Goal: Information Seeking & Learning: Find specific fact

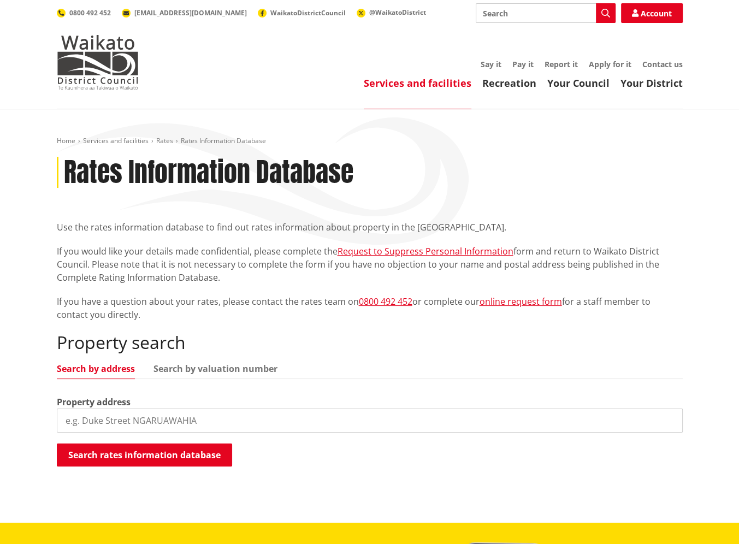
click at [71, 424] on input "search" at bounding box center [370, 420] width 626 height 24
click at [293, 380] on div "Property search Search by address Search by valuation number Property address S…" at bounding box center [370, 399] width 626 height 135
click at [221, 369] on link "Search by valuation number" at bounding box center [215, 368] width 124 height 9
click at [62, 420] on input "search" at bounding box center [370, 420] width 626 height 24
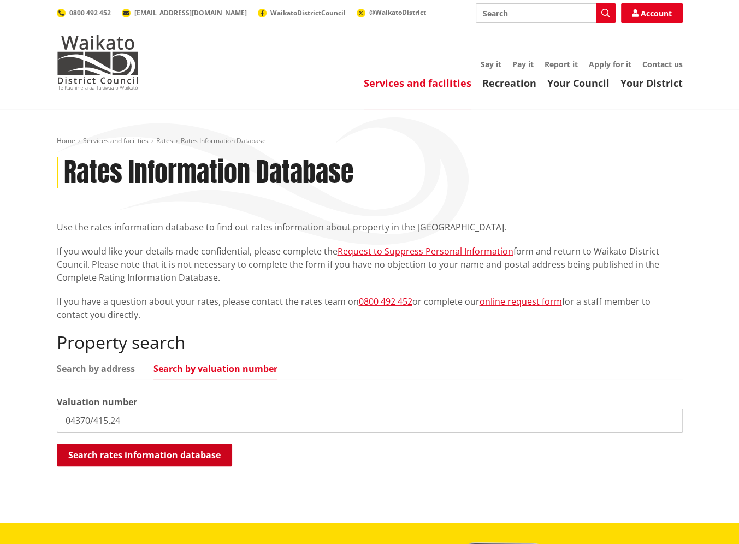
click at [86, 447] on button "Search rates information database" at bounding box center [144, 454] width 175 height 23
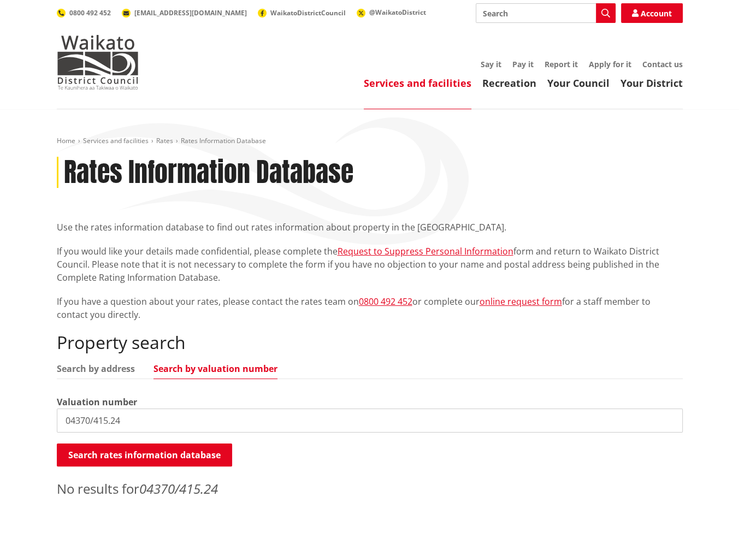
click at [107, 420] on input "04370/415.24" at bounding box center [370, 420] width 626 height 24
click at [117, 451] on button "Search rates information database" at bounding box center [144, 454] width 175 height 23
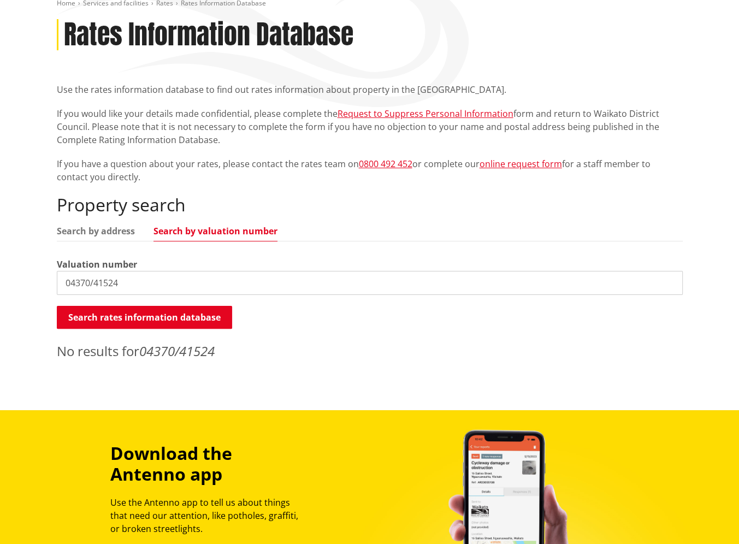
scroll to position [164, 0]
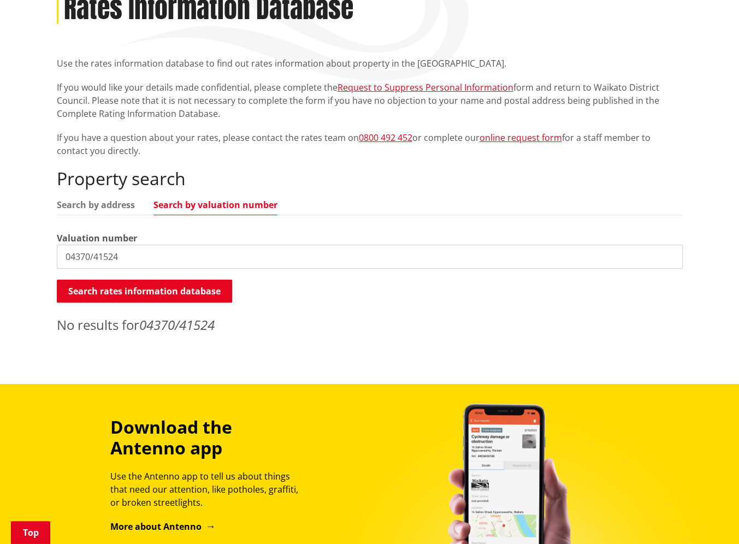
click at [91, 257] on input "04370/41524" at bounding box center [370, 257] width 626 height 24
click at [100, 283] on button "Search rates information database" at bounding box center [144, 291] width 175 height 23
click at [88, 256] on input "04370 41524" at bounding box center [370, 257] width 626 height 24
type input "04370/415.24"
click at [114, 287] on button "Search rates information database" at bounding box center [144, 291] width 175 height 23
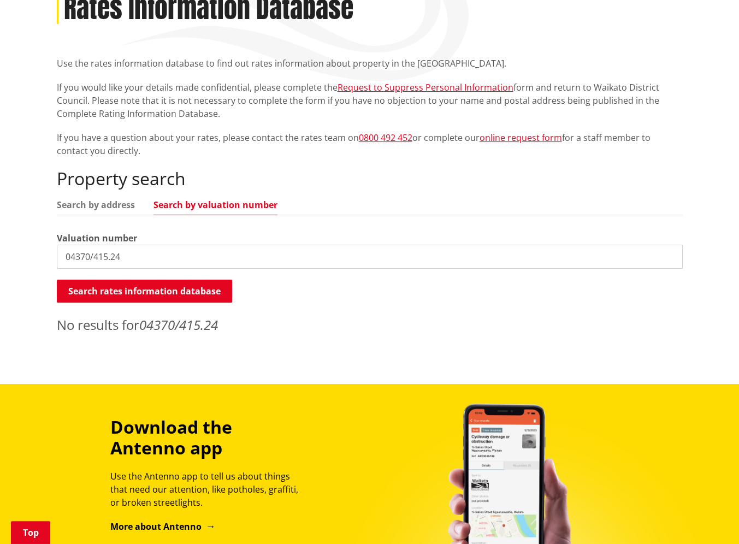
click at [176, 206] on link "Search by valuation number" at bounding box center [215, 204] width 124 height 9
drag, startPoint x: 140, startPoint y: 254, endPoint x: 14, endPoint y: 264, distance: 126.6
click at [14, 264] on div "Home Services and facilities Rates Rates Information Database Rates Information…" at bounding box center [369, 164] width 739 height 438
drag, startPoint x: 65, startPoint y: 256, endPoint x: 75, endPoint y: 246, distance: 14.7
click at [65, 256] on input "04370/415.23" at bounding box center [370, 257] width 626 height 24
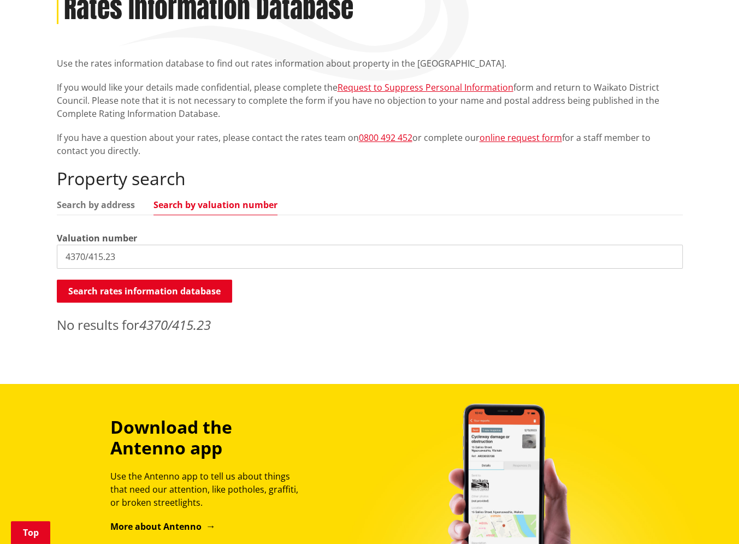
click at [102, 256] on input "4370/415.23" at bounding box center [370, 257] width 626 height 24
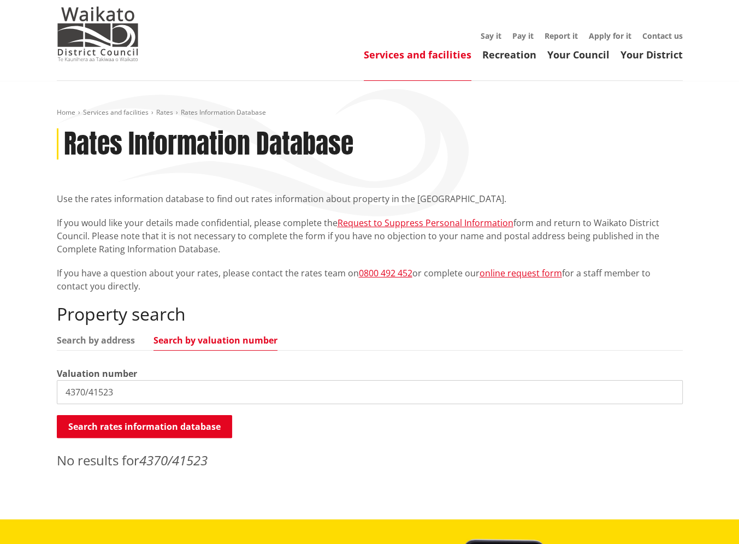
scroll to position [55, 0]
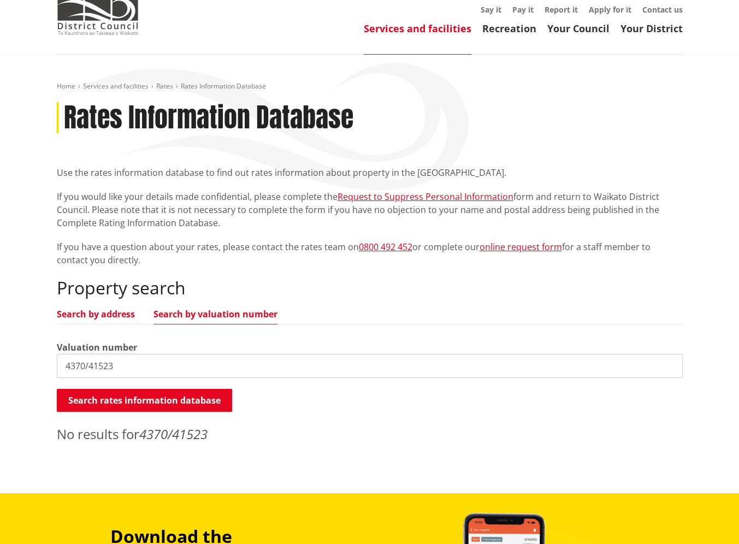
click at [109, 312] on link "Search by address" at bounding box center [96, 314] width 78 height 9
drag, startPoint x: 116, startPoint y: 363, endPoint x: 21, endPoint y: 371, distance: 95.4
click at [21, 371] on div "Home Services and facilities Rates Rates Information Database Rates Information…" at bounding box center [369, 274] width 739 height 438
type input "G04/[STREET_ADDRESS]"
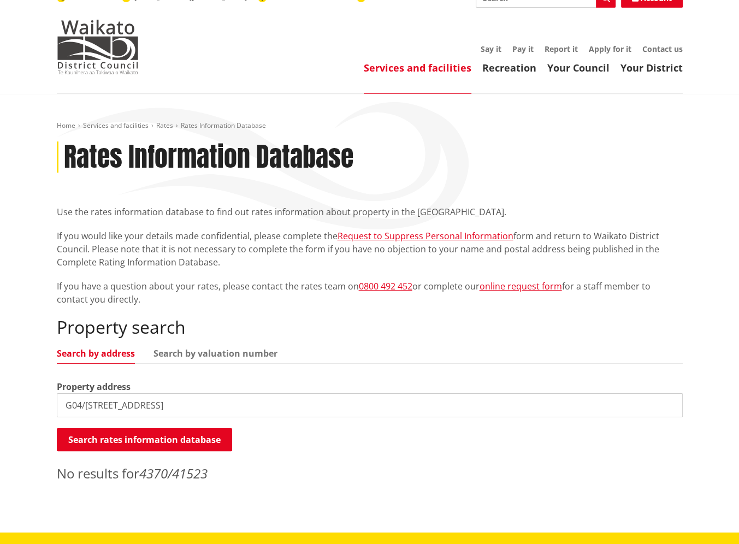
scroll to position [0, 0]
